Goal: Find specific page/section: Find specific page/section

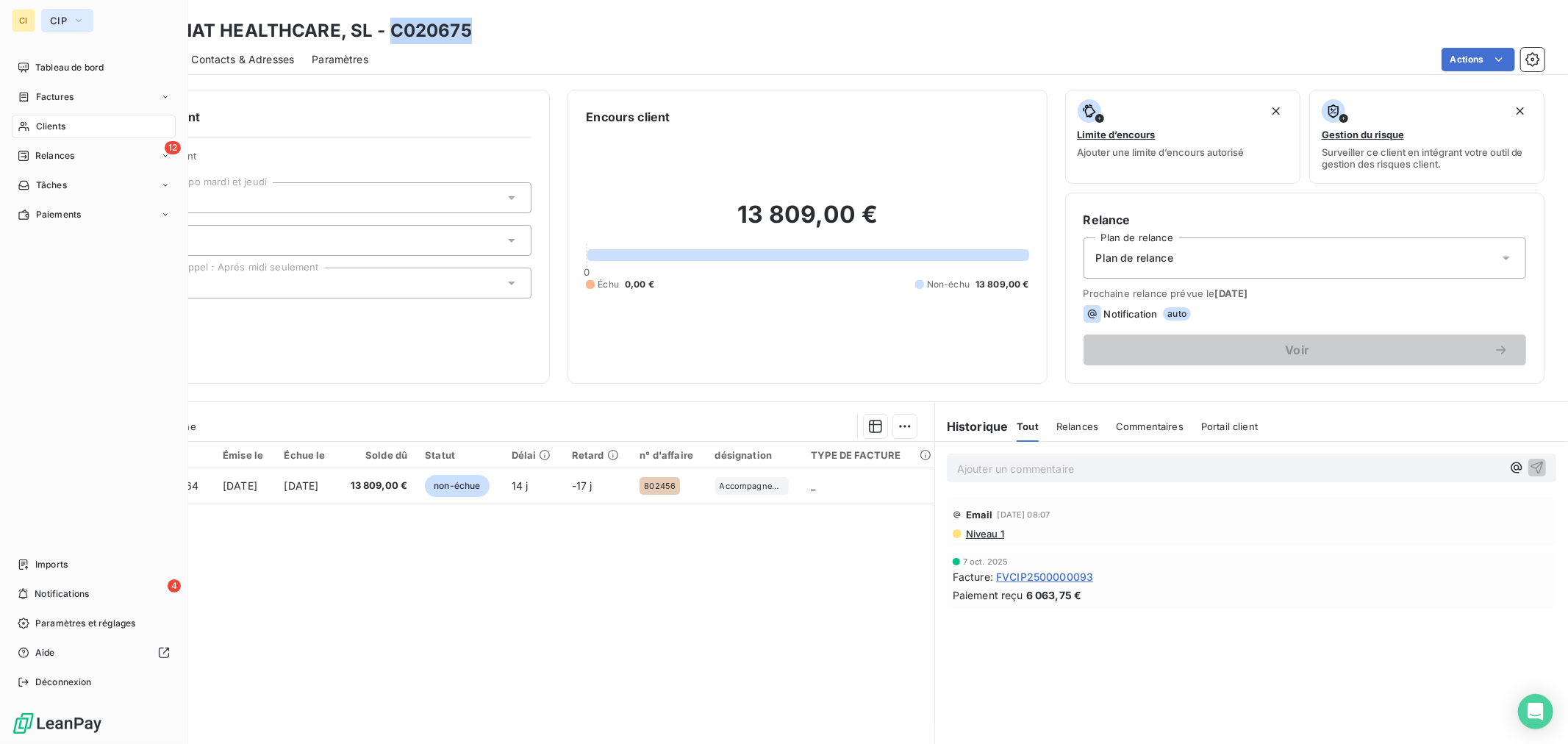
click at [73, 22] on icon "button" at bounding box center [78, 21] width 12 height 14
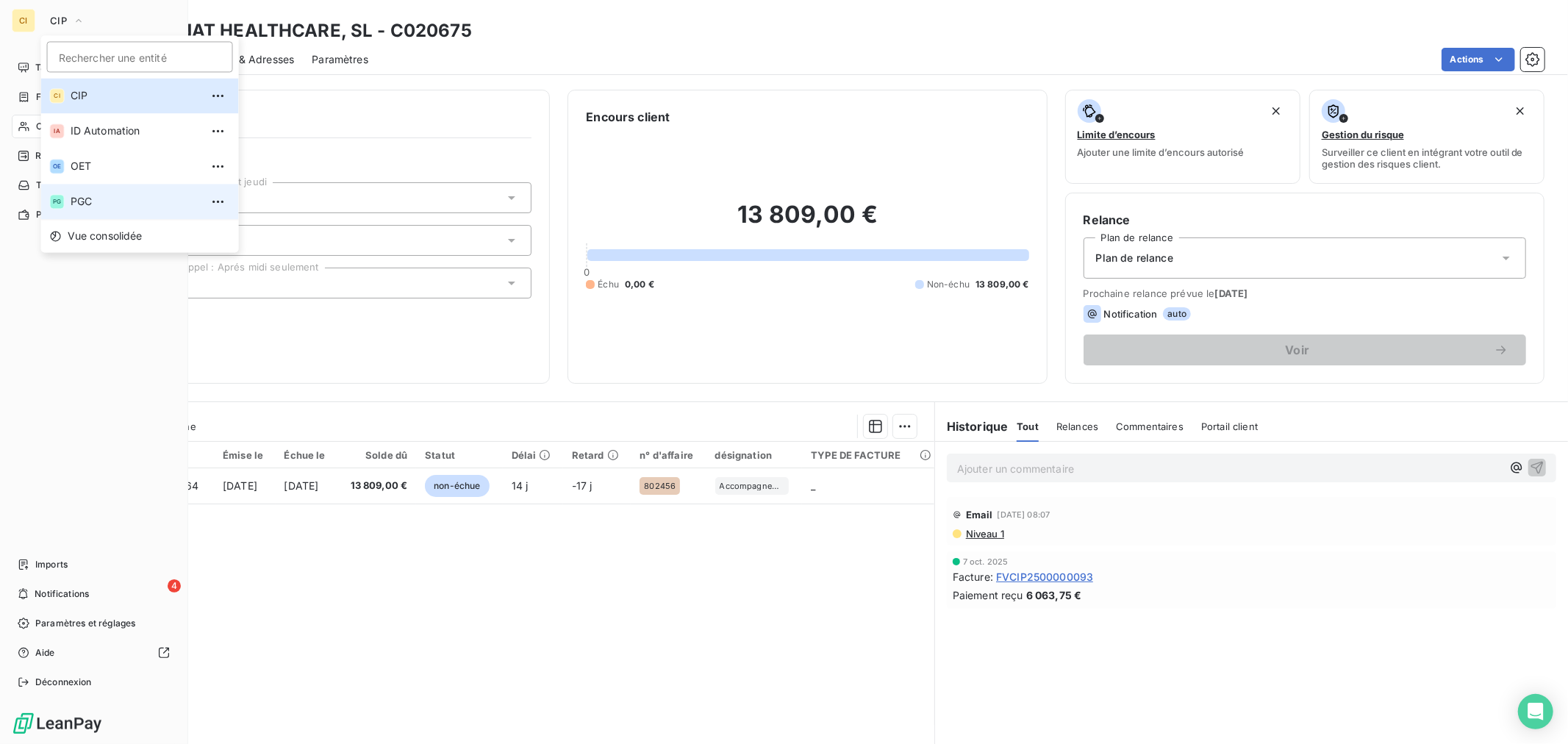
click at [93, 196] on span "PGC" at bounding box center [135, 202] width 130 height 14
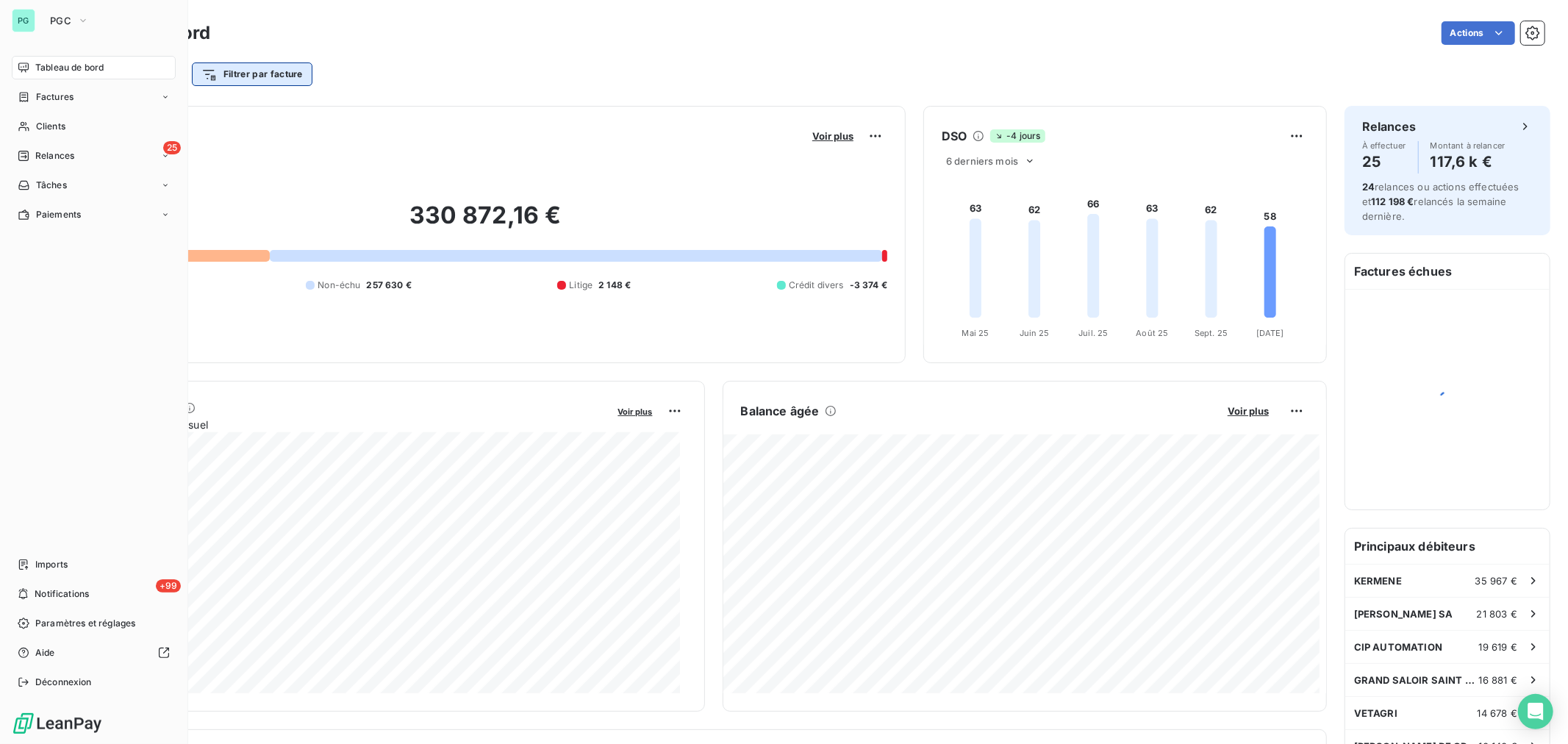
click at [72, 126] on div "Clients" at bounding box center [93, 126] width 164 height 23
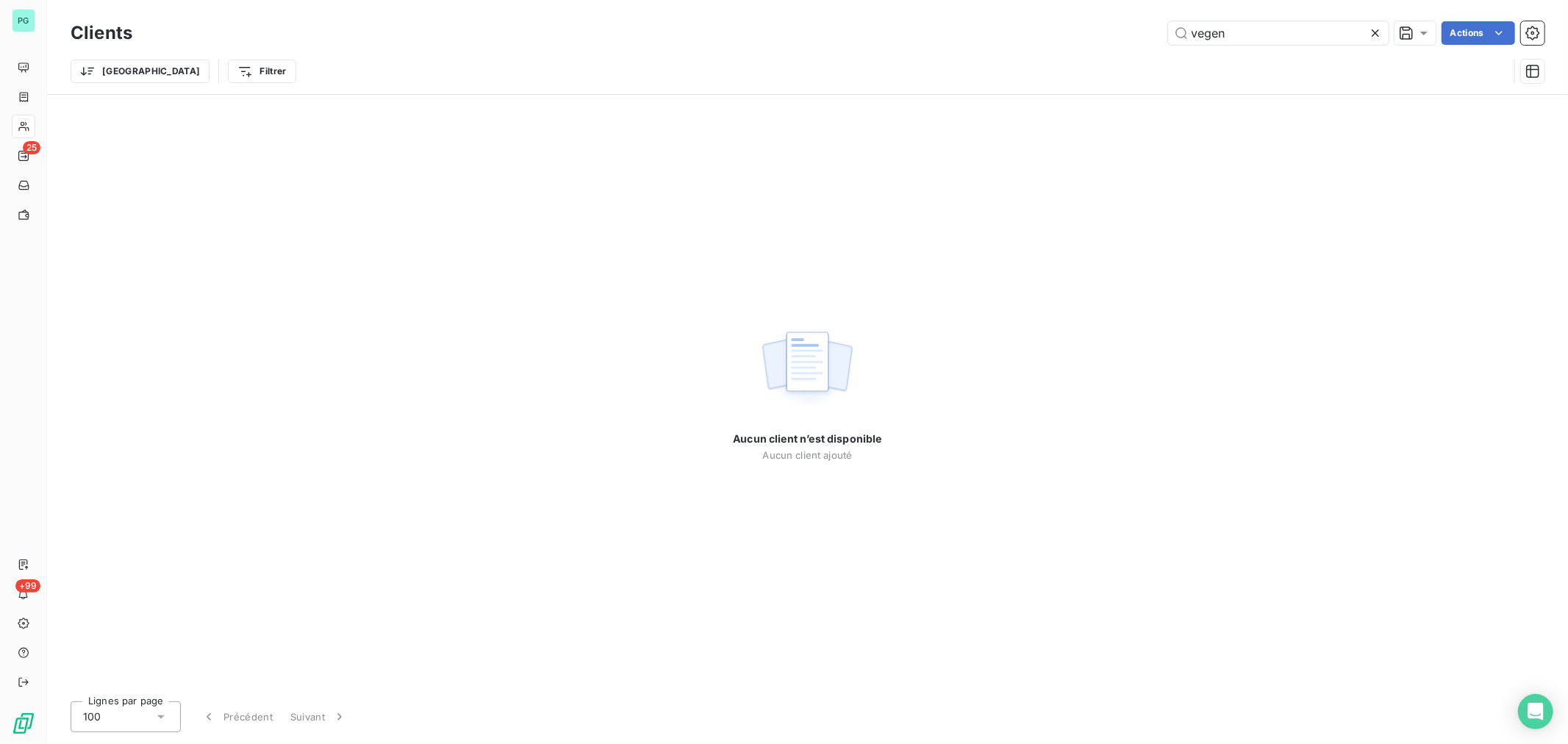
drag, startPoint x: 1262, startPoint y: 34, endPoint x: 1041, endPoint y: 34, distance: 221.0
click at [1061, 34] on div "vegen Actions" at bounding box center [847, 33] width 1394 height 23
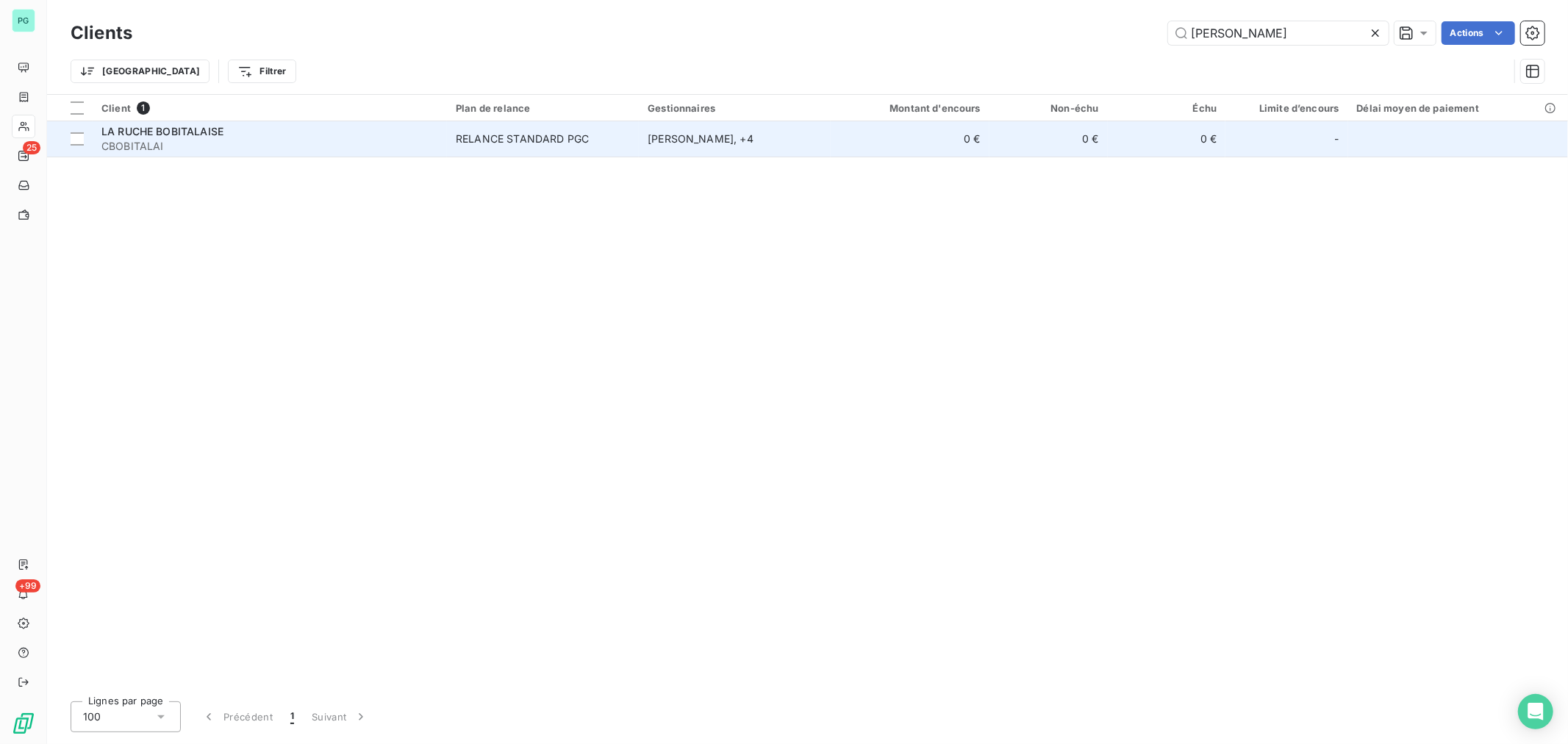
type input "[PERSON_NAME]"
click at [652, 156] on td "[PERSON_NAME] , + 4" at bounding box center [735, 138] width 192 height 35
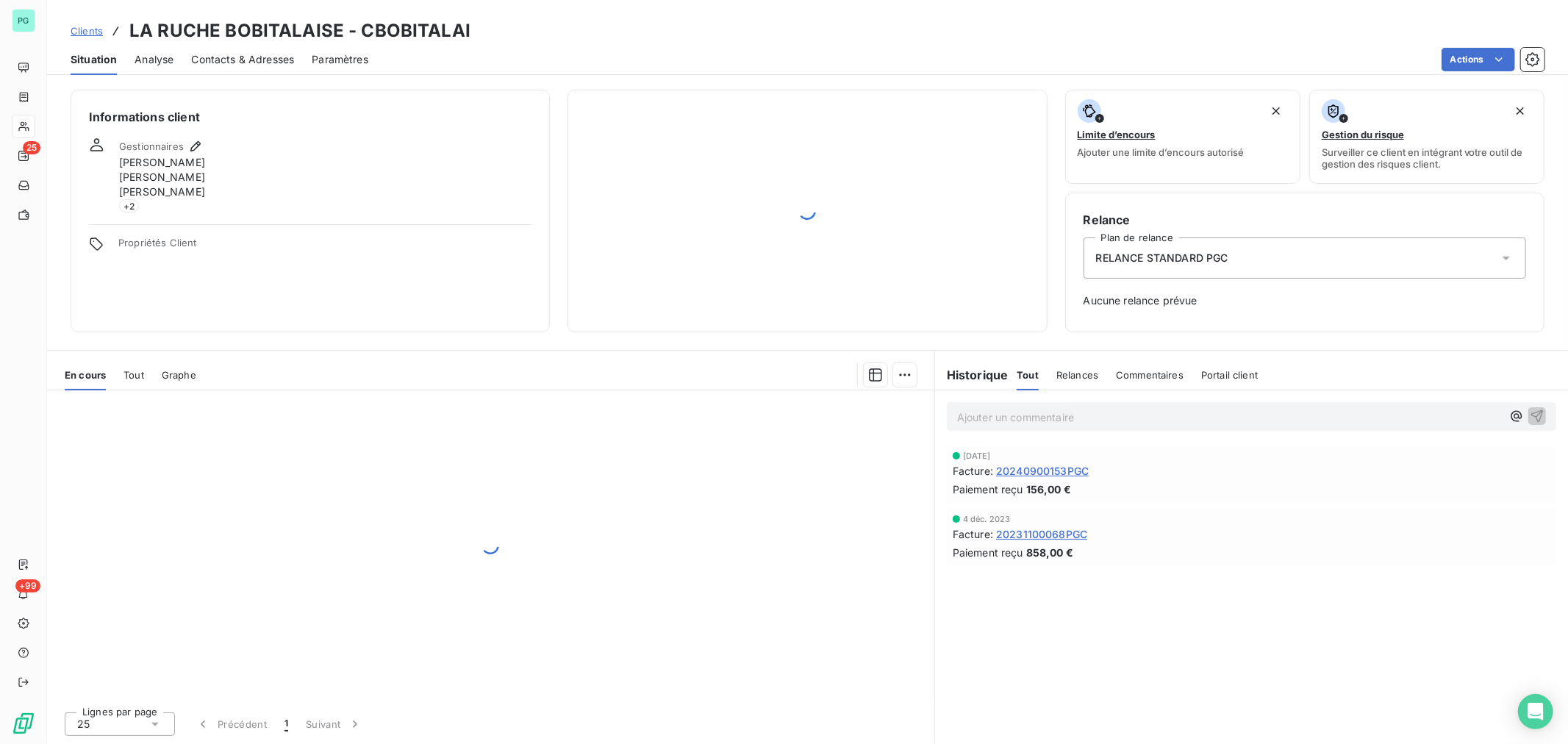
click at [271, 45] on div "Contacts & Adresses" at bounding box center [242, 59] width 103 height 30
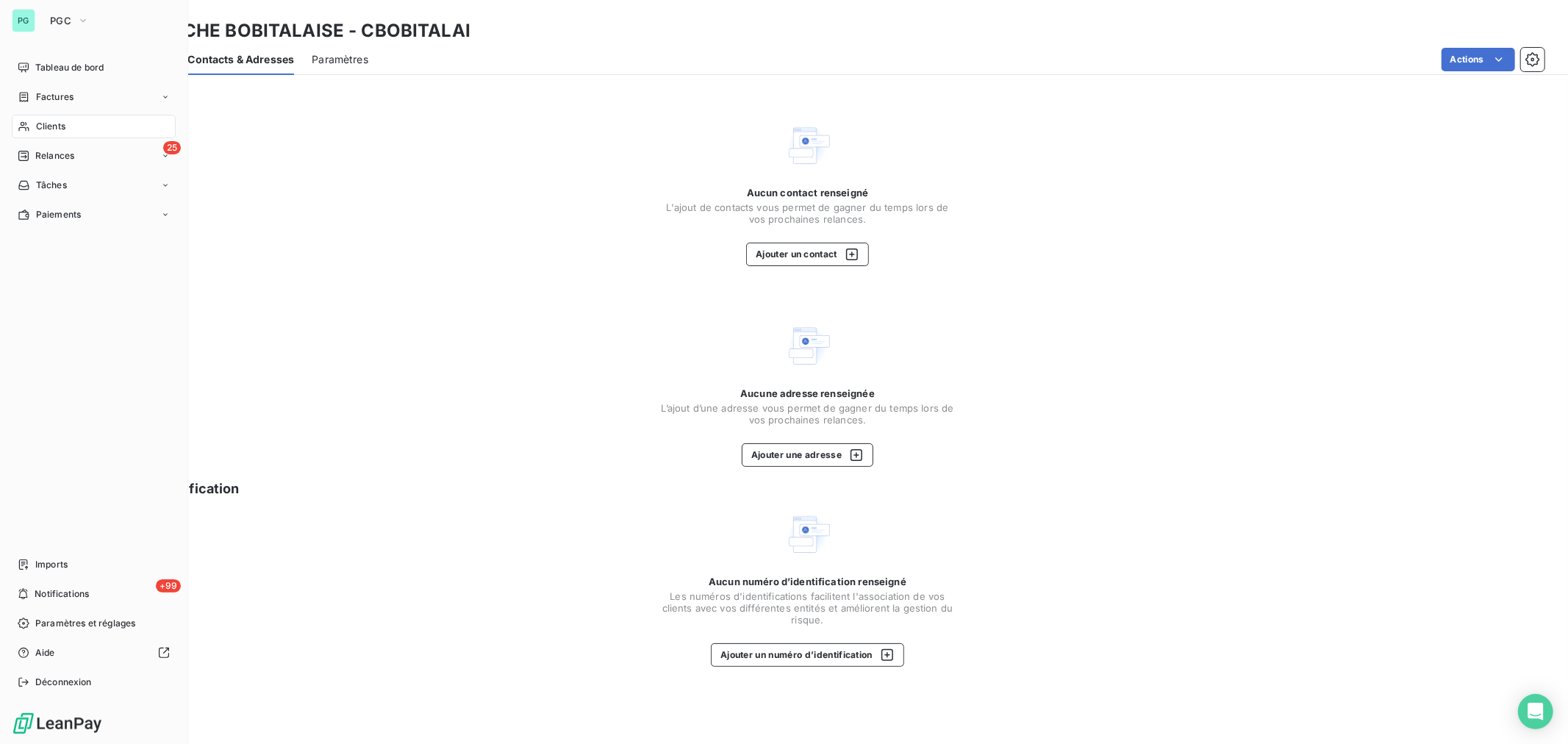
click at [59, 122] on span "Clients" at bounding box center [50, 126] width 30 height 13
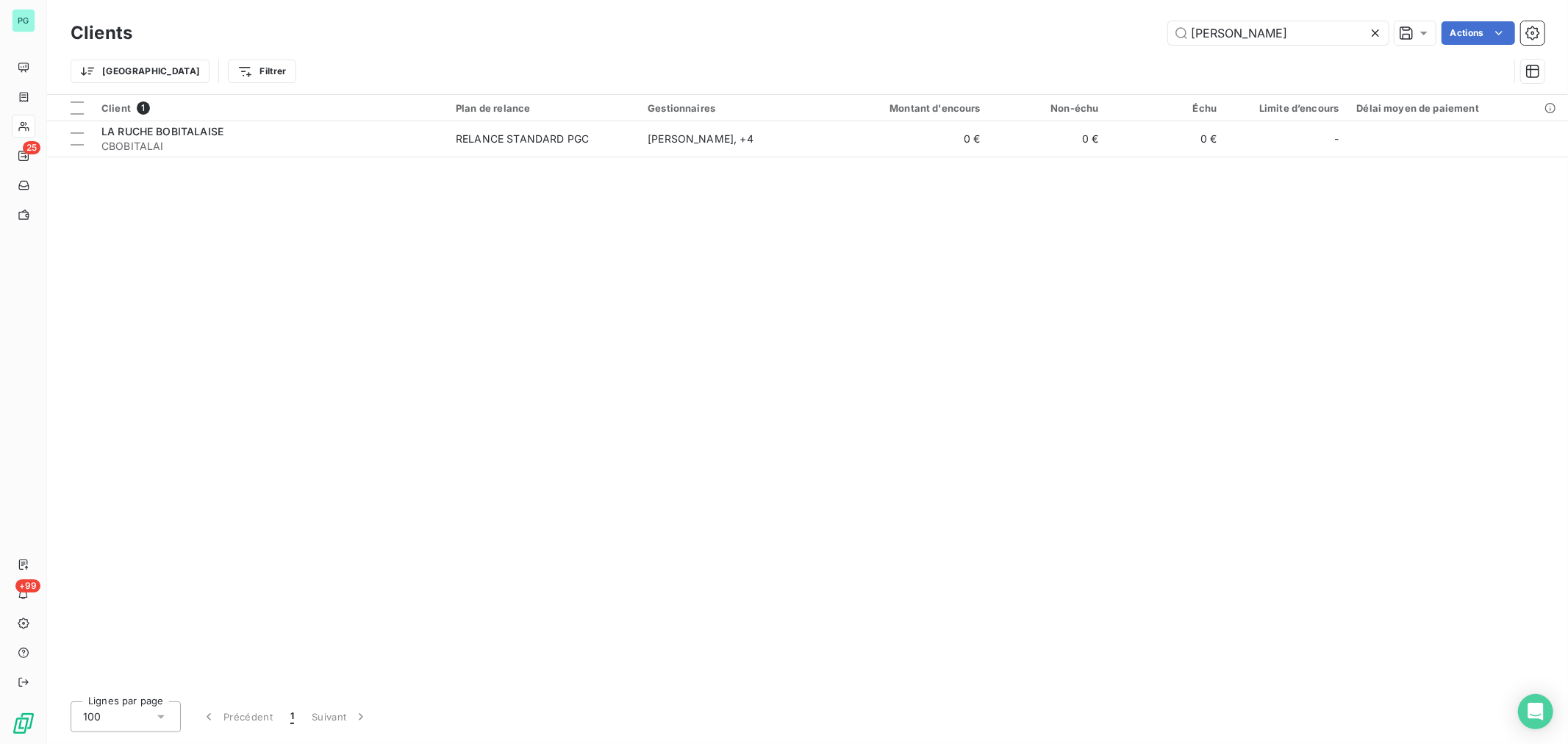
click at [1113, 24] on div "[PERSON_NAME] Actions" at bounding box center [847, 33] width 1394 height 23
type input "G"
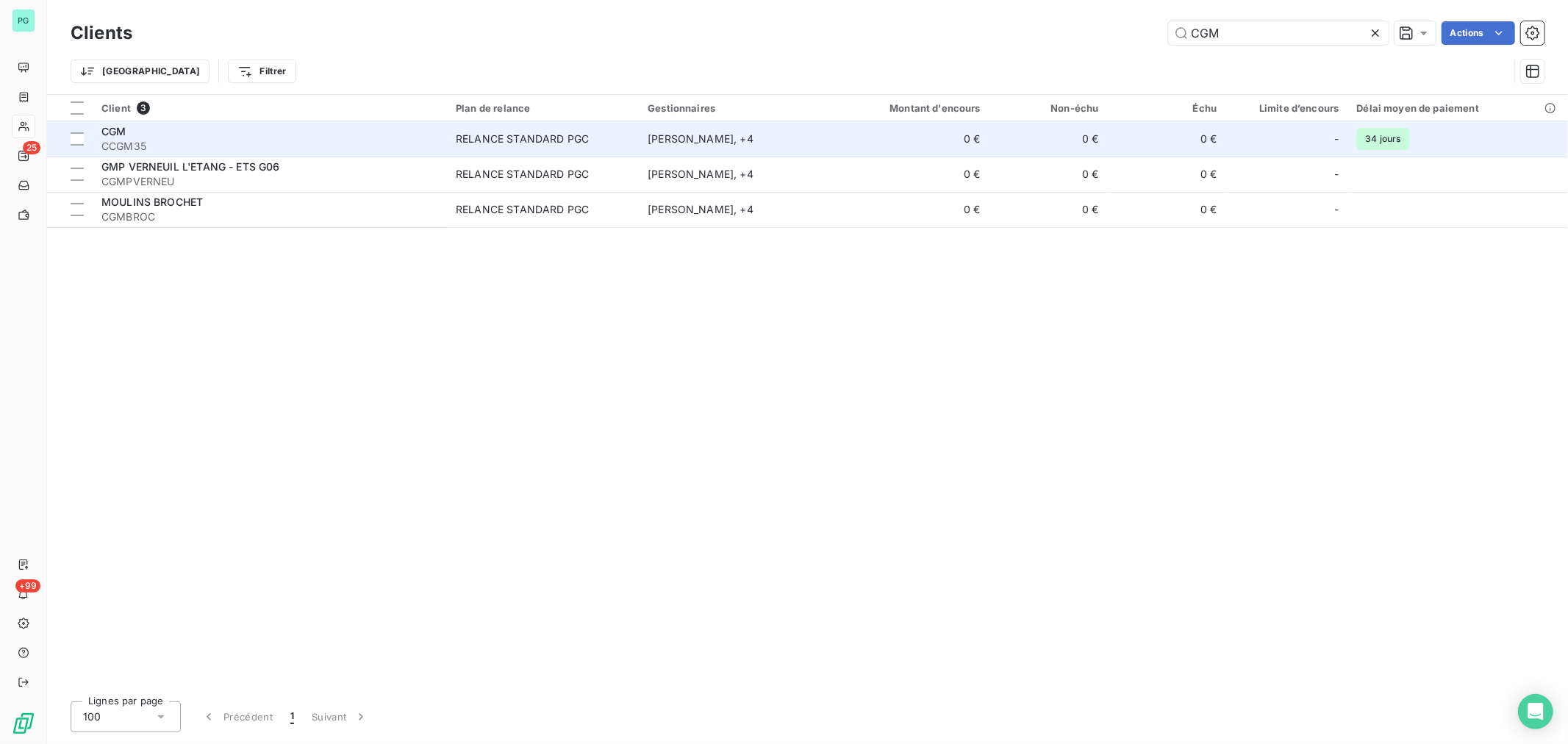
type input "CGM"
click at [355, 141] on span "CCGM35" at bounding box center [270, 146] width 337 height 14
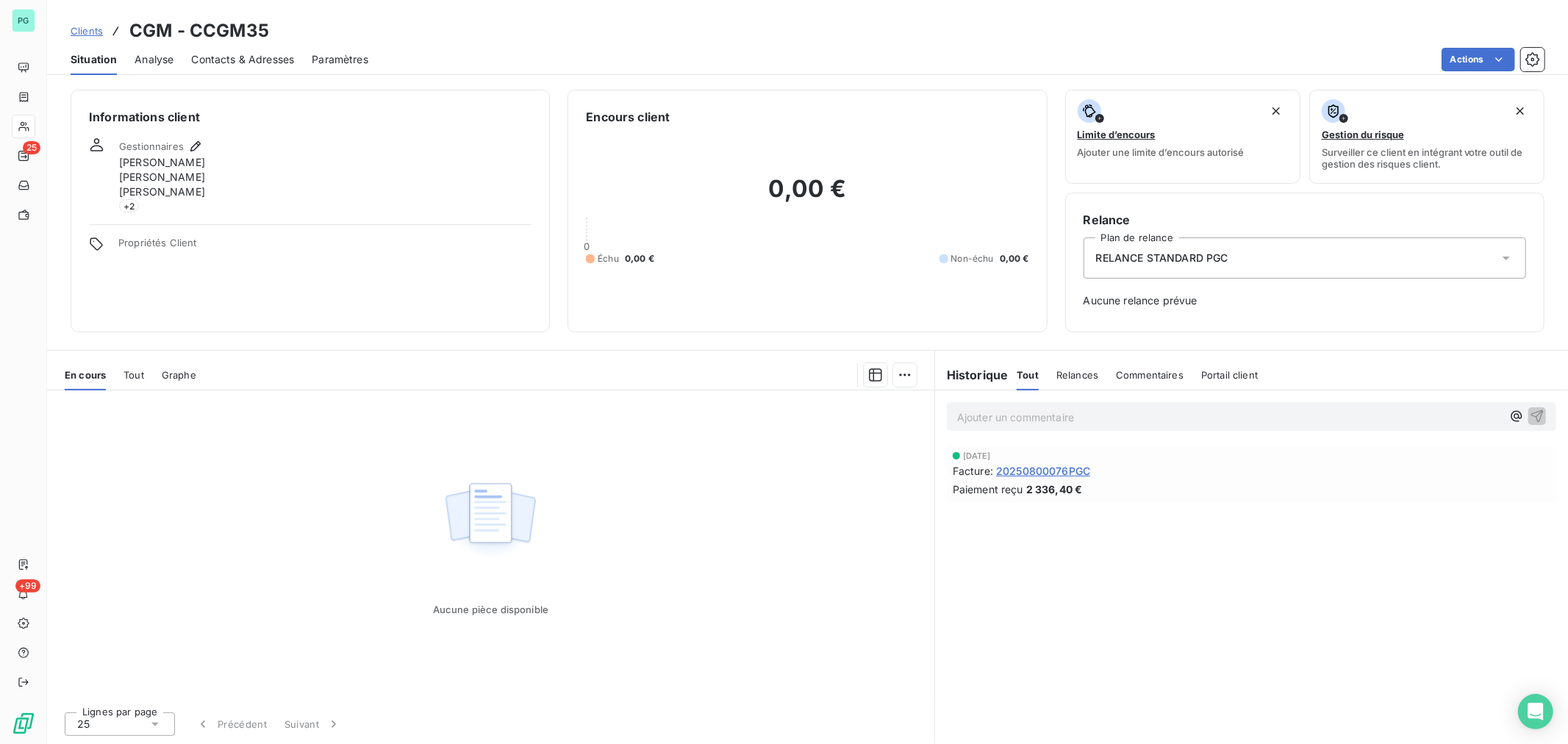
click at [248, 64] on span "Contacts & Adresses" at bounding box center [242, 59] width 103 height 14
